Goal: Check status: Check status

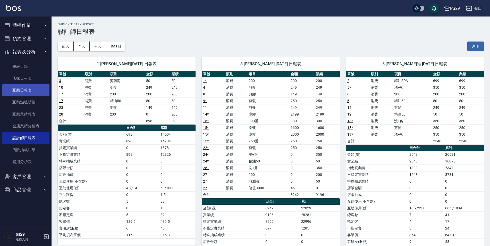
click at [24, 91] on link "互助日報表" at bounding box center [25, 90] width 47 height 12
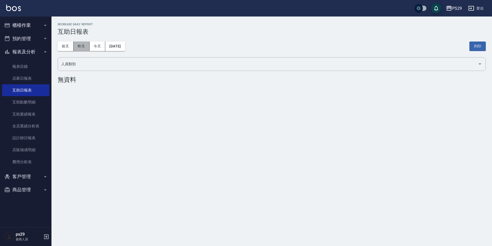
click at [82, 46] on button "昨天" at bounding box center [82, 46] width 16 height 10
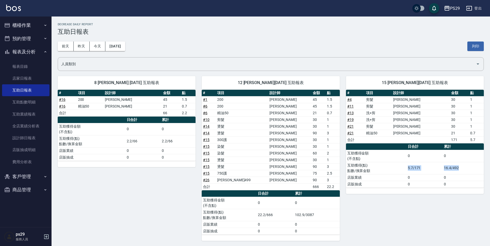
drag, startPoint x: 386, startPoint y: 170, endPoint x: 468, endPoint y: 172, distance: 82.9
click at [468, 172] on tr "互助獲得(點) 點數/換算金額 5.7/171 16.4/492" at bounding box center [415, 168] width 138 height 12
drag, startPoint x: 468, startPoint y: 172, endPoint x: 454, endPoint y: 199, distance: 31.1
click at [454, 199] on div "15 [PERSON_NAME][DATE] 互助報表 # 項目 設計師 金額 點 # 4 剪髮 [PERSON_NAME] 30 1 # 11 剪髮 [PE…" at bounding box center [412, 155] width 144 height 171
drag, startPoint x: 348, startPoint y: 169, endPoint x: 443, endPoint y: 181, distance: 95.7
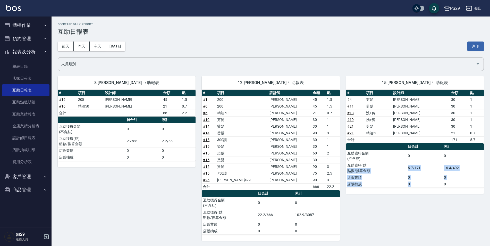
click at [443, 181] on tbody "互助獲得金額 (不含點) 0 0 互助獲得(點) 點數/換算金額 5.7/171 16.4/492 店販業績 0 0 店販抽成 0 0" at bounding box center [415, 169] width 138 height 38
click at [443, 181] on td "0" at bounding box center [462, 183] width 41 height 7
